Goal: Navigation & Orientation: Find specific page/section

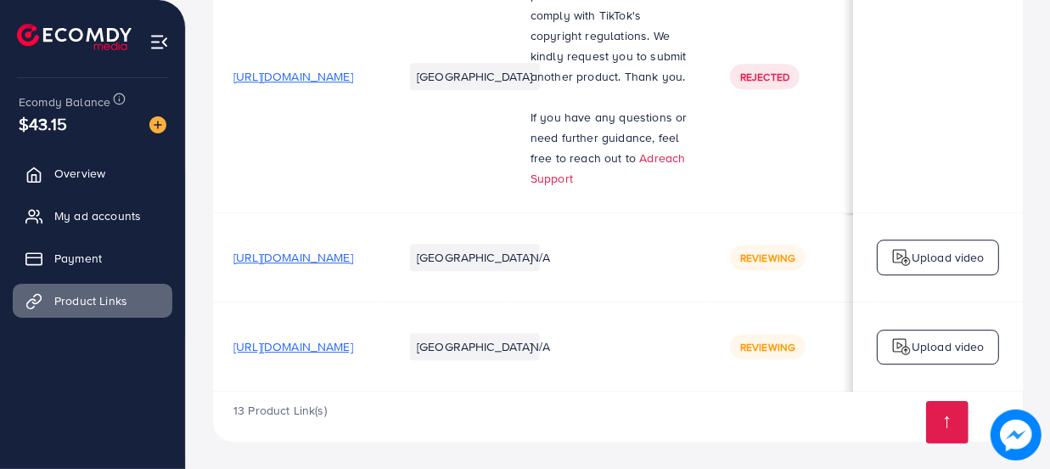
click at [167, 34] on img at bounding box center [159, 42] width 20 height 20
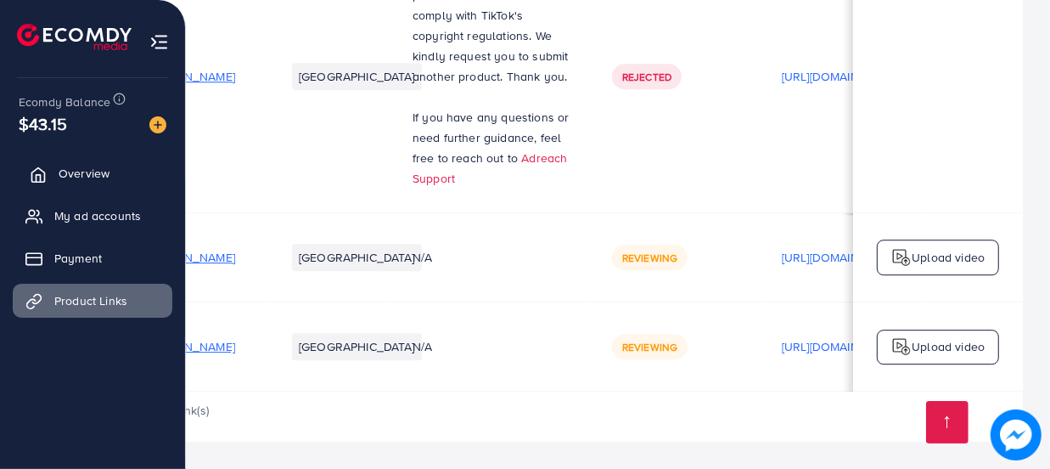
click at [70, 171] on span "Overview" at bounding box center [84, 173] width 51 height 17
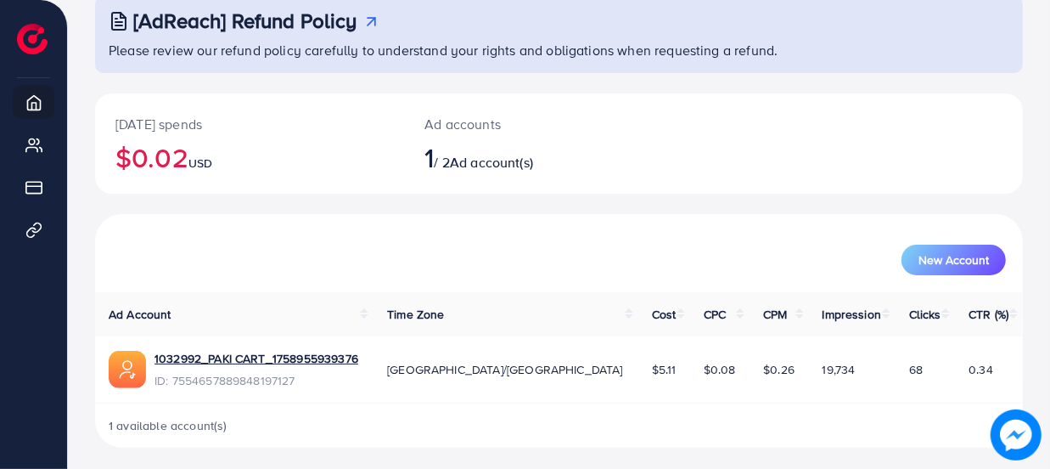
scroll to position [115, 0]
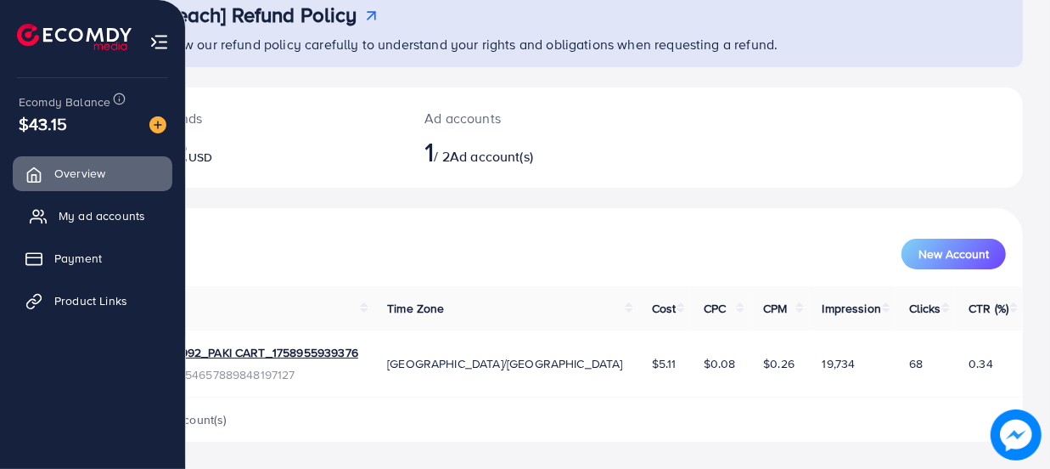
click at [73, 215] on span "My ad accounts" at bounding box center [102, 215] width 87 height 17
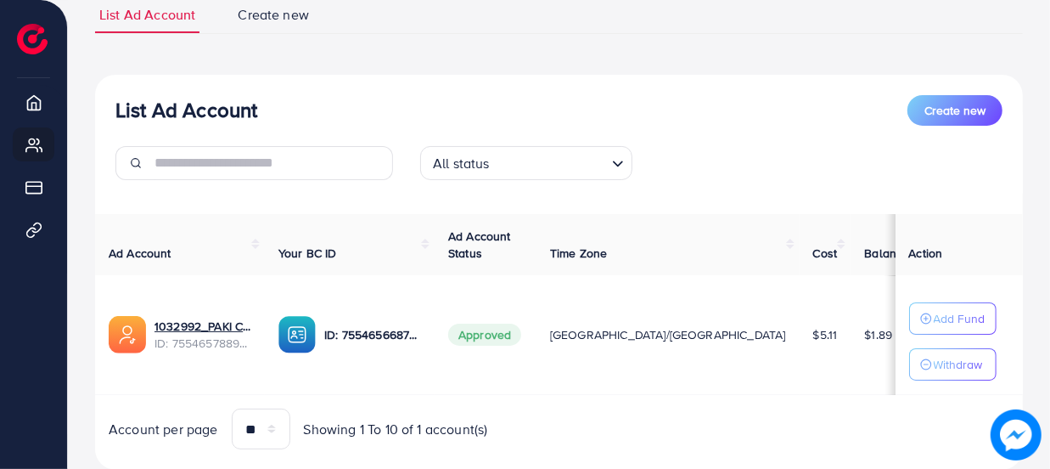
scroll to position [177, 0]
